Goal: Task Accomplishment & Management: Complete application form

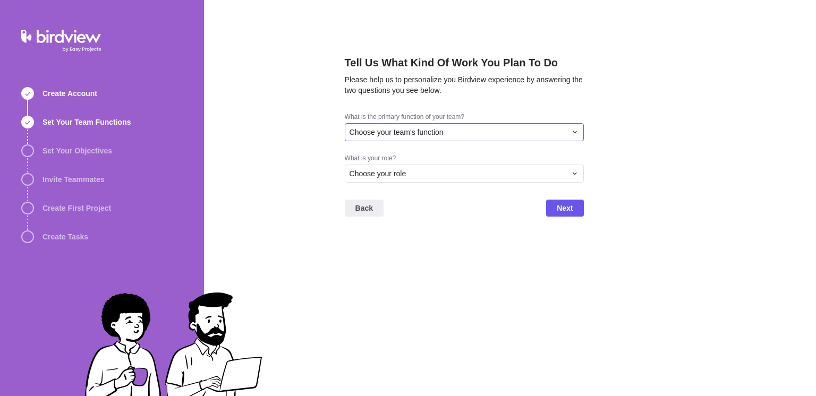
click at [450, 130] on div "Choose your team's function" at bounding box center [458, 132] width 217 height 11
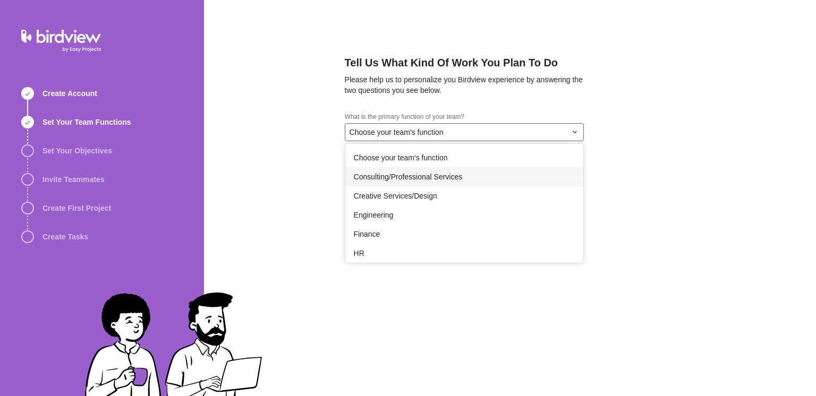
click at [394, 181] on span "Consulting/Professional Services" at bounding box center [408, 177] width 109 height 11
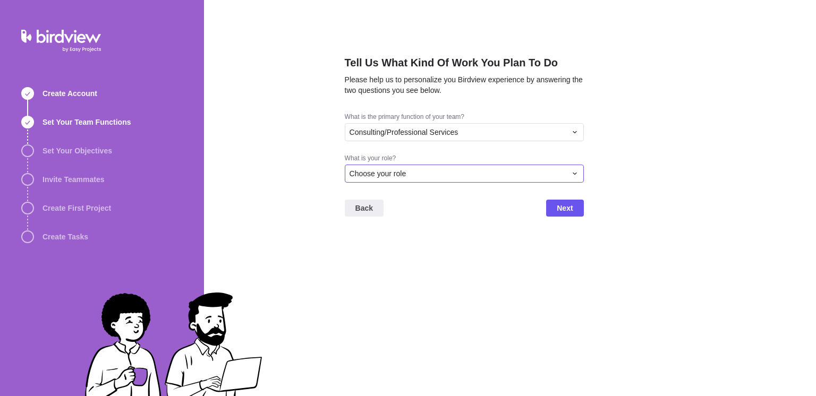
click at [402, 176] on span "Choose your role" at bounding box center [378, 173] width 57 height 11
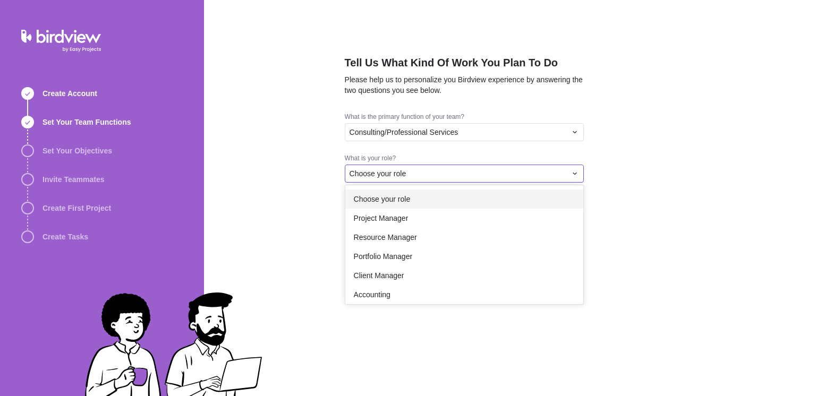
click at [393, 206] on div "Choose your role" at bounding box center [464, 199] width 238 height 19
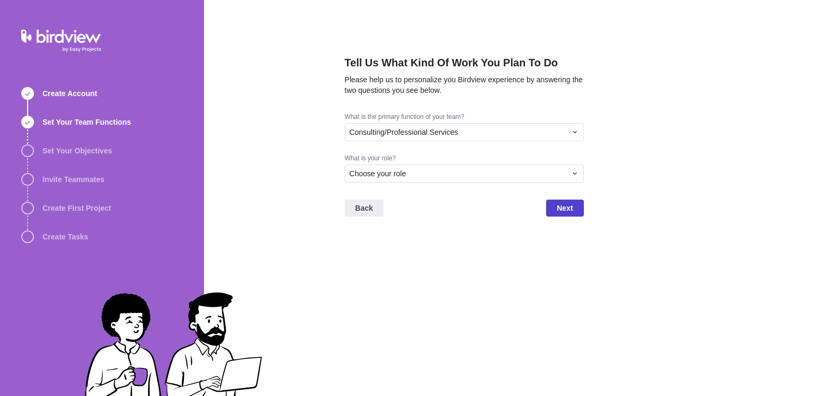
click at [562, 209] on span "Next" at bounding box center [565, 208] width 16 height 13
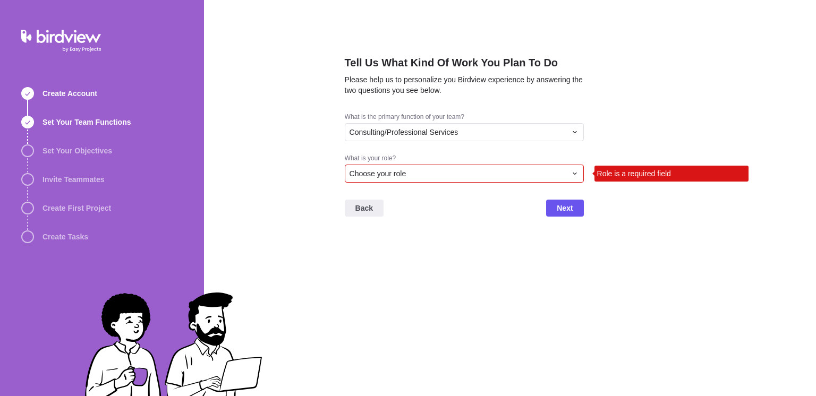
click at [521, 171] on div "Choose your role" at bounding box center [458, 173] width 217 height 11
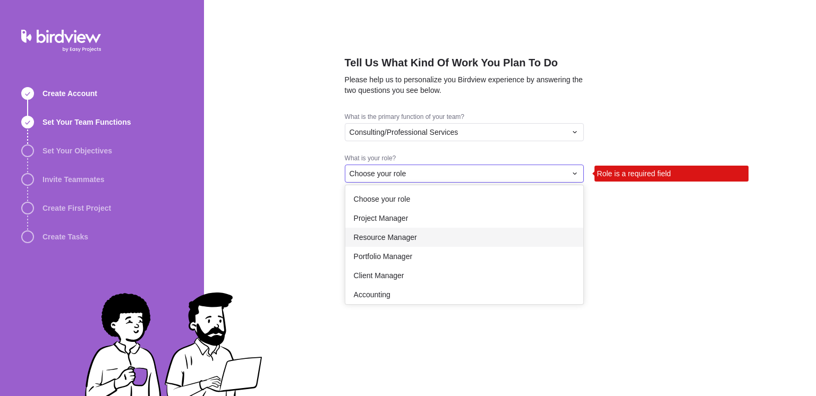
click at [417, 233] on div "Resource Manager" at bounding box center [464, 237] width 238 height 19
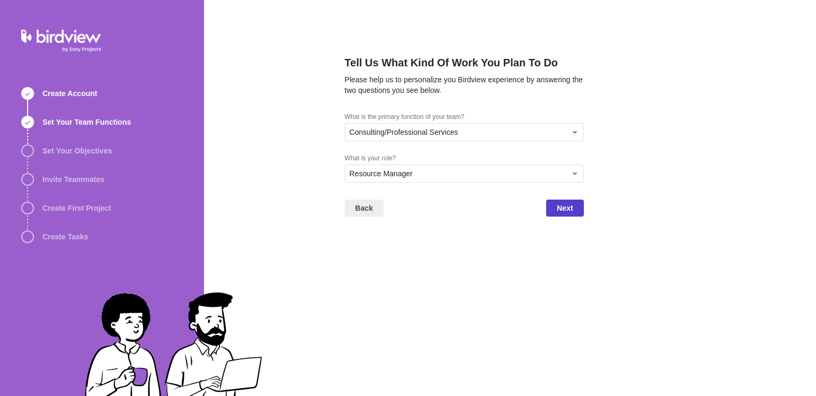
click at [560, 216] on span "Next" at bounding box center [564, 208] width 37 height 17
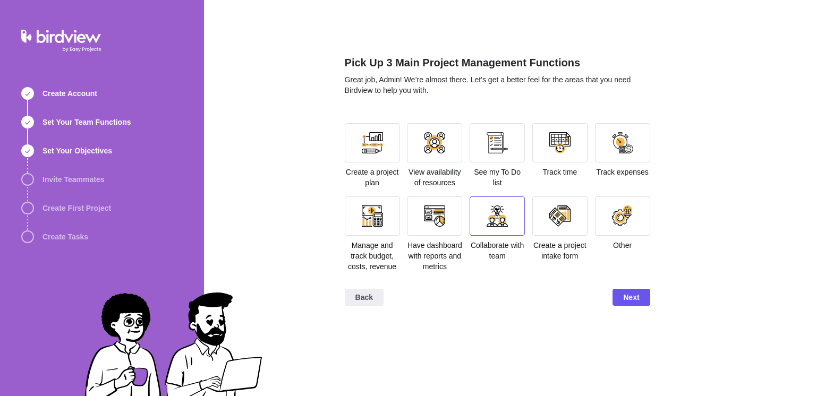
click at [491, 224] on div at bounding box center [497, 216] width 21 height 21
click at [626, 292] on span "Next" at bounding box center [631, 297] width 16 height 13
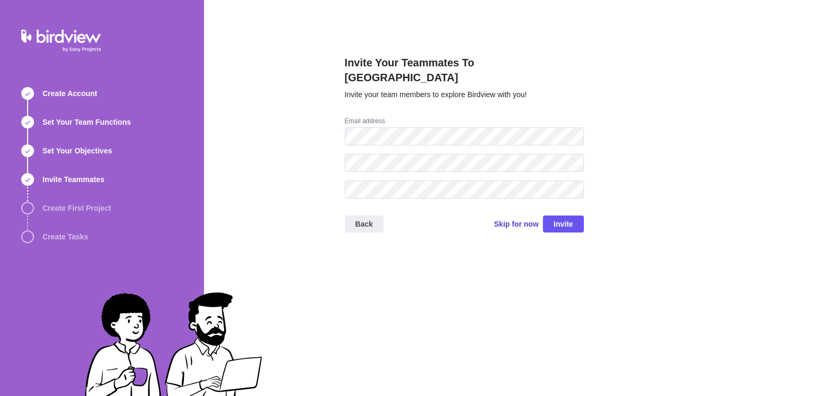
click at [526, 219] on span "Skip for now" at bounding box center [516, 224] width 45 height 11
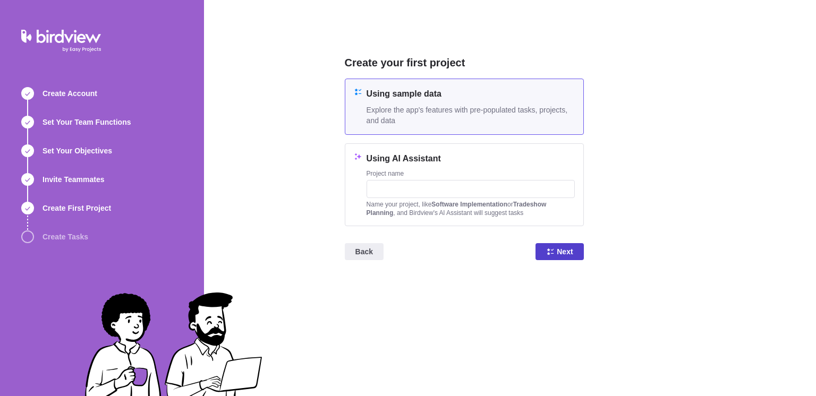
click at [569, 250] on span "Next" at bounding box center [565, 252] width 16 height 13
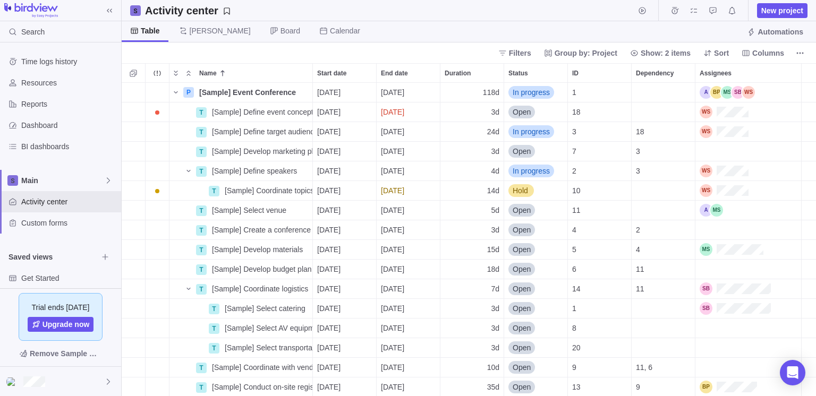
scroll to position [314, 695]
